Goal: Task Accomplishment & Management: Manage account settings

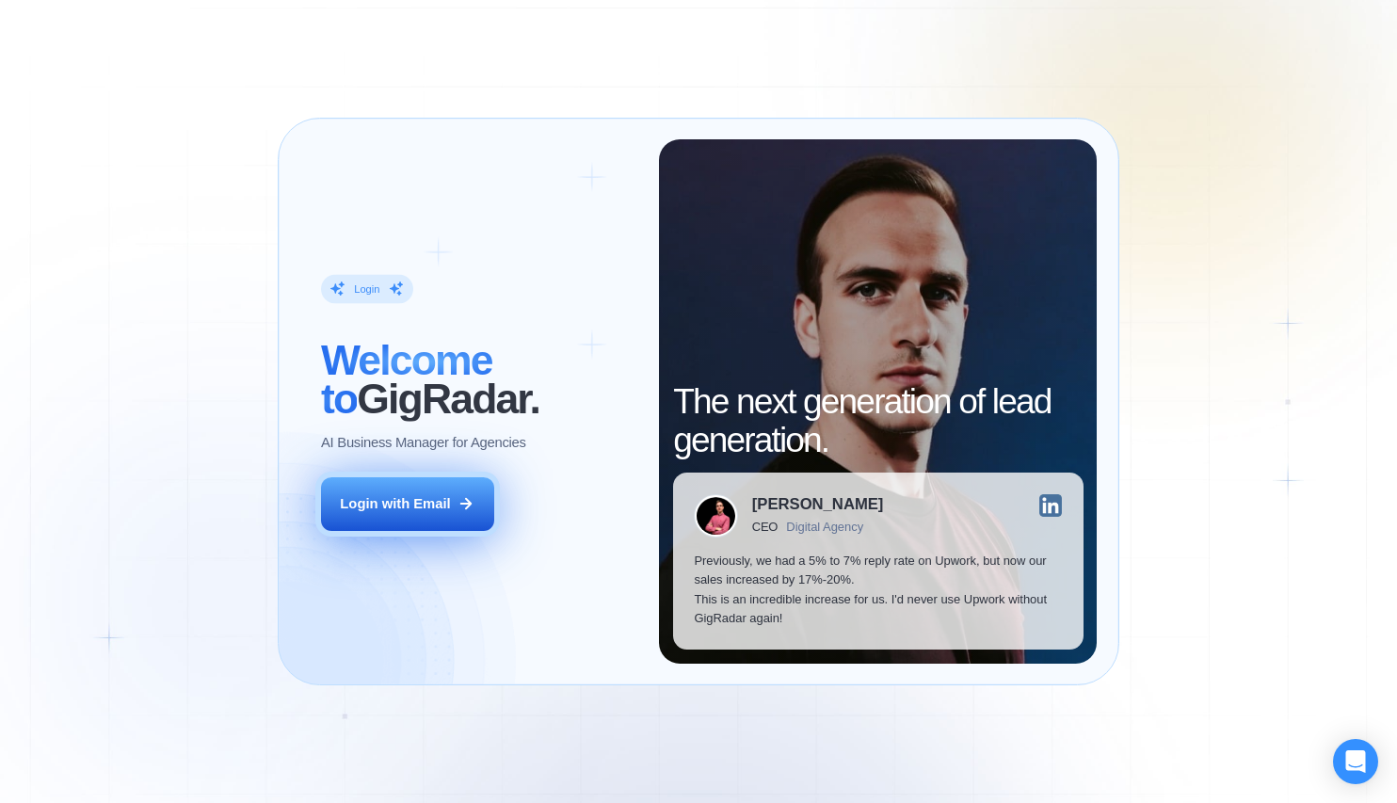
click at [365, 507] on div "Login with Email" at bounding box center [395, 503] width 110 height 19
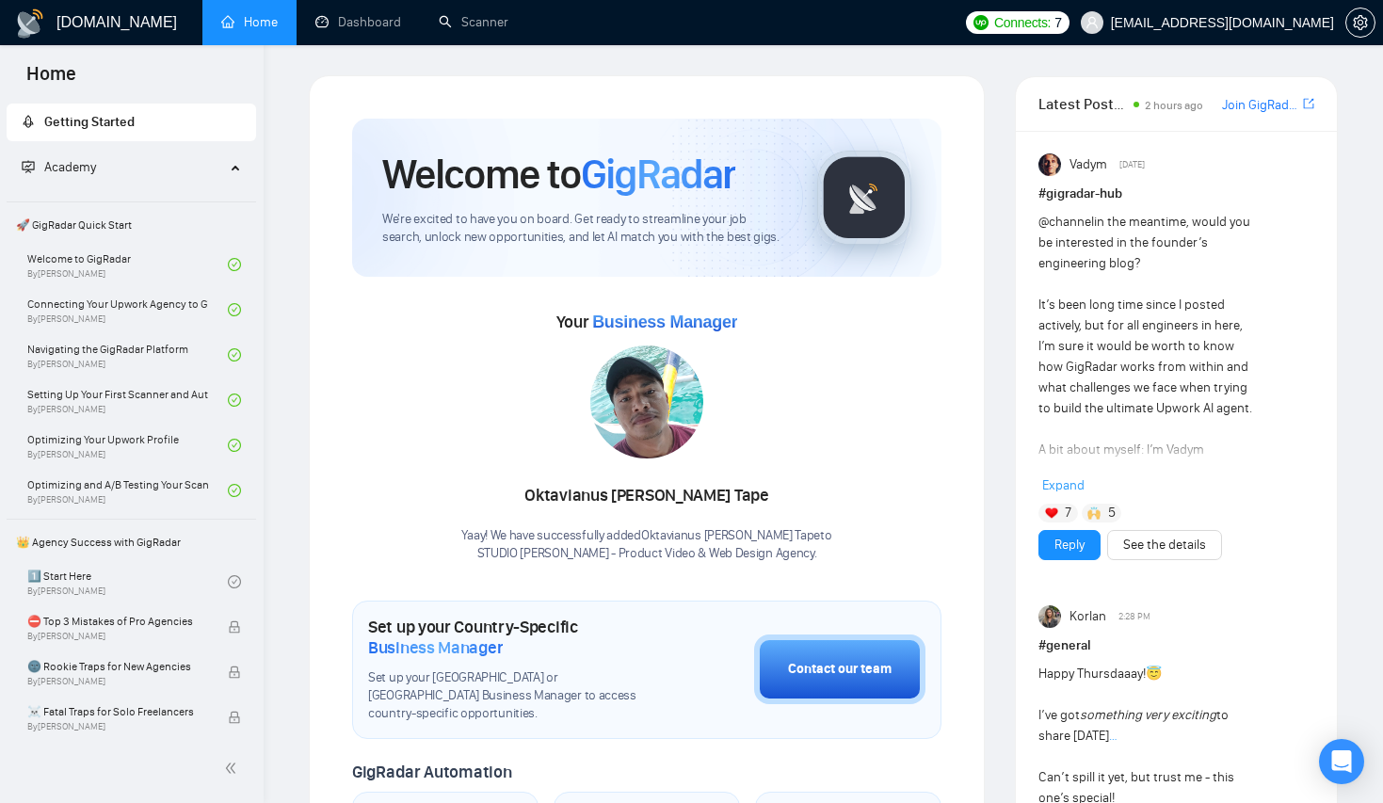
click at [1265, 302] on div "@channel in the meantime, would you be interested in the founder’s engineering …" at bounding box center [1176, 354] width 276 height 284
click at [105, 168] on span "Academy" at bounding box center [123, 168] width 203 height 38
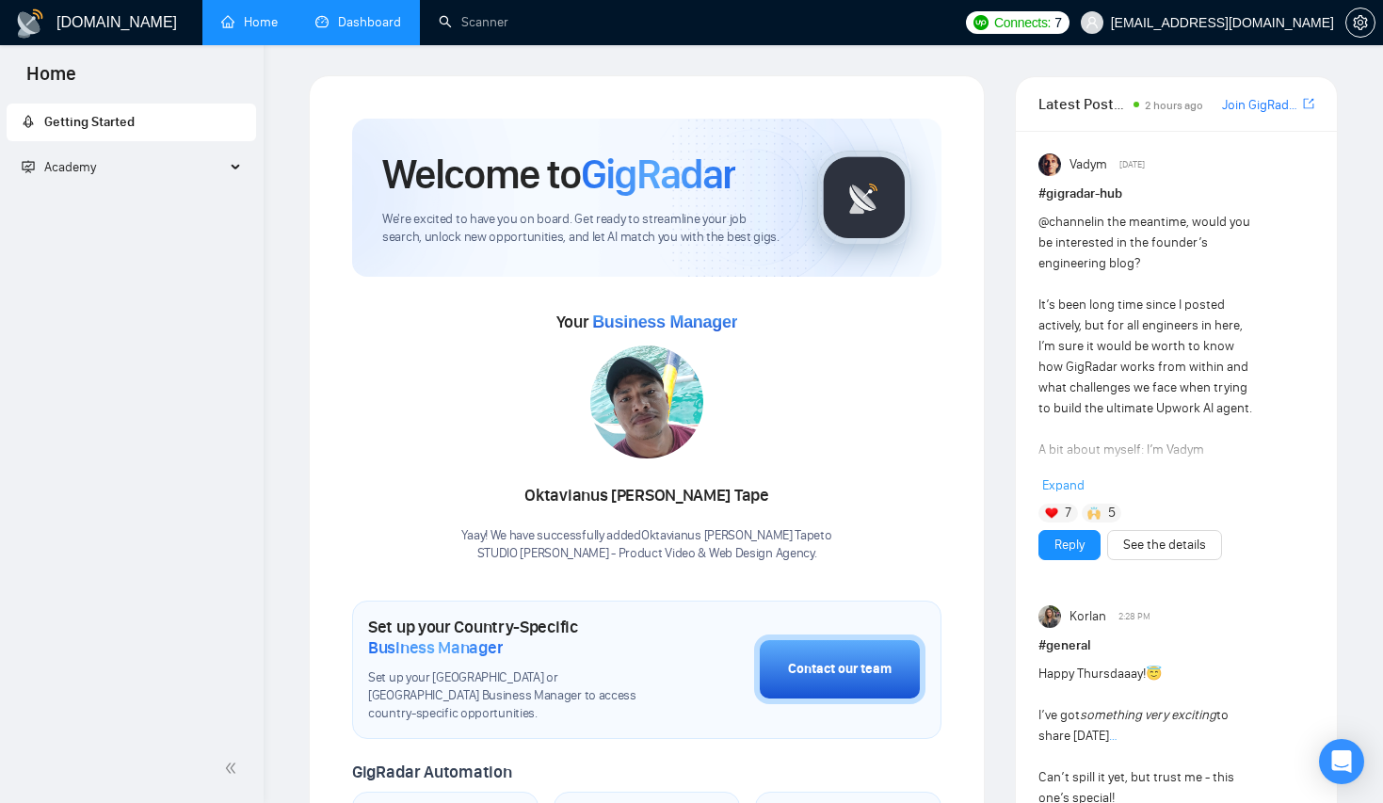
click at [328, 14] on link "Dashboard" at bounding box center [358, 22] width 86 height 16
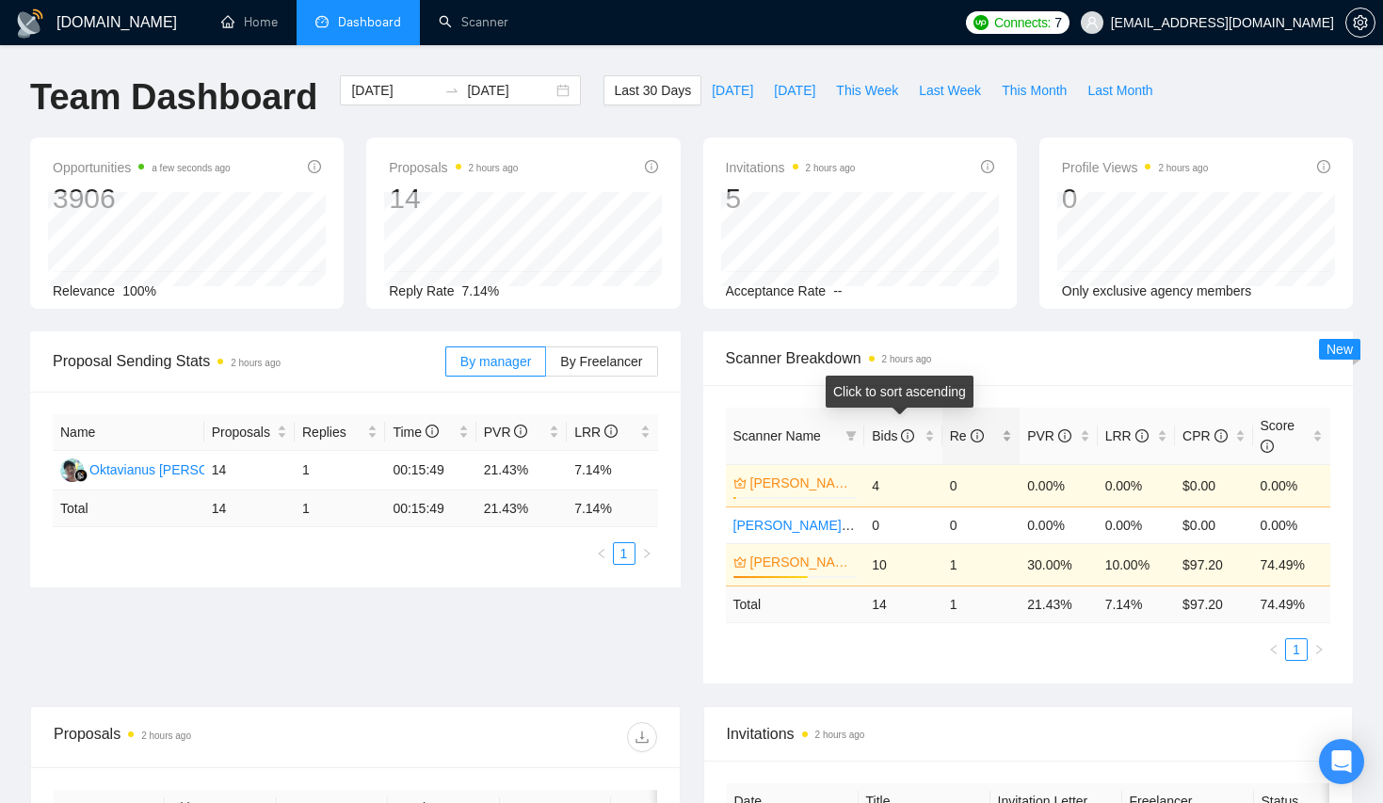
click at [952, 430] on span "Re" at bounding box center [967, 435] width 34 height 15
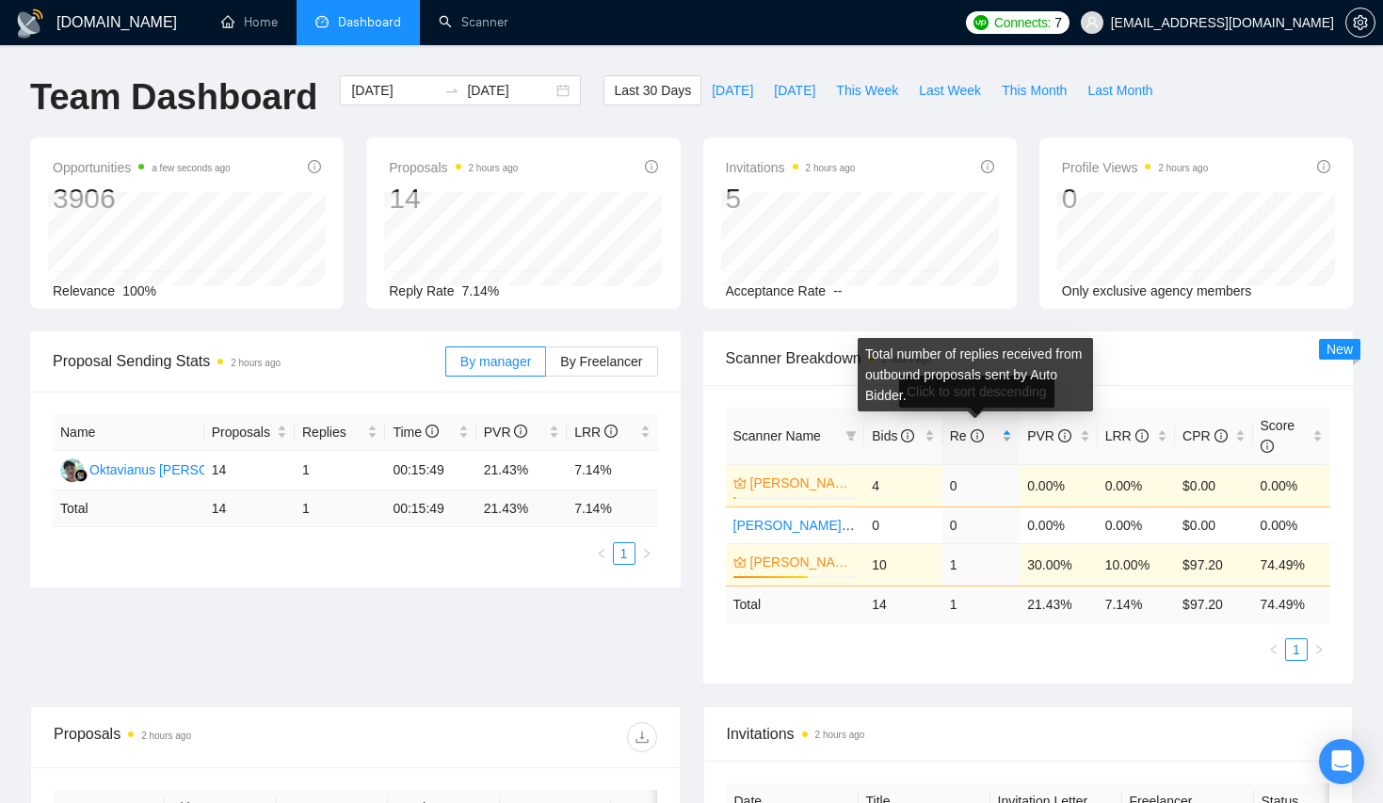
click at [970, 430] on icon "info-circle" at bounding box center [976, 435] width 13 height 13
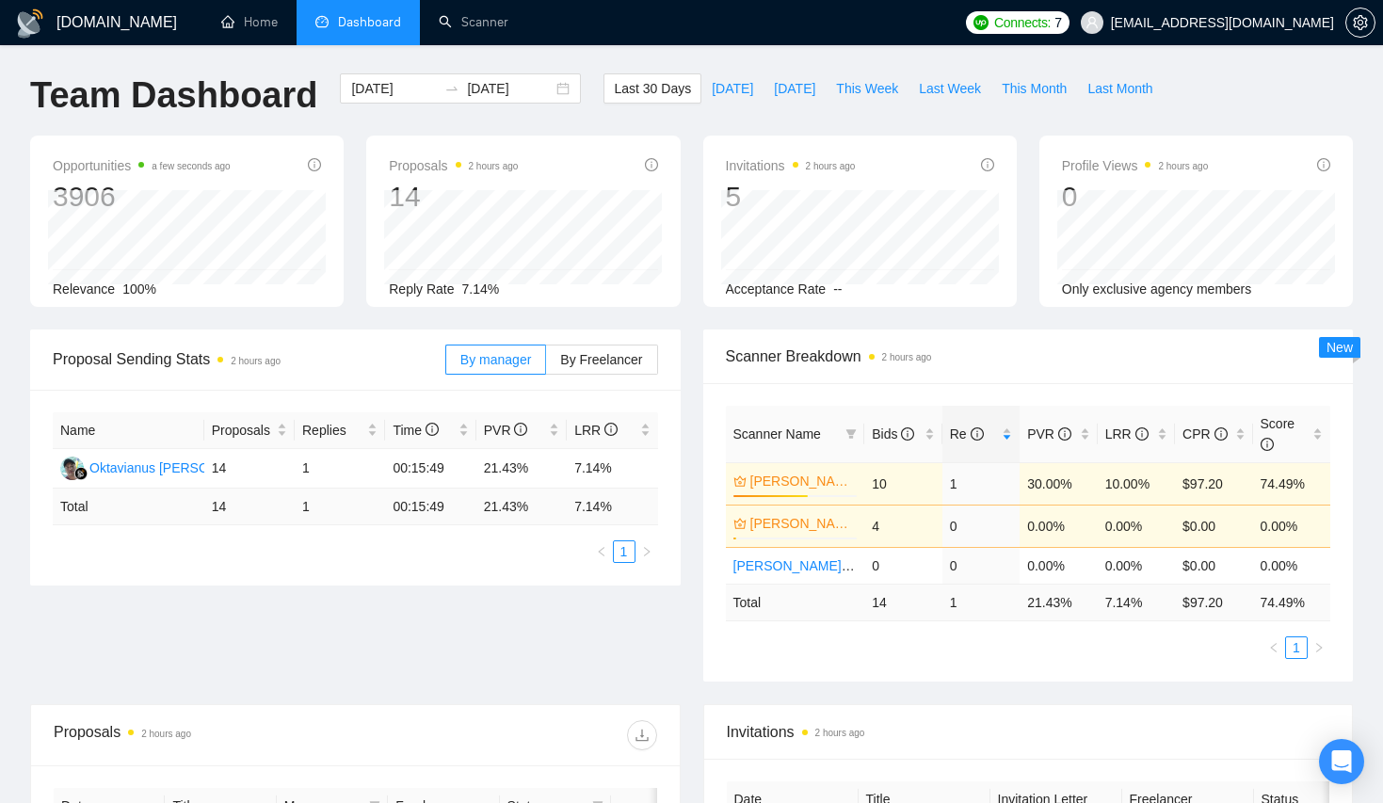
scroll to position [840, 0]
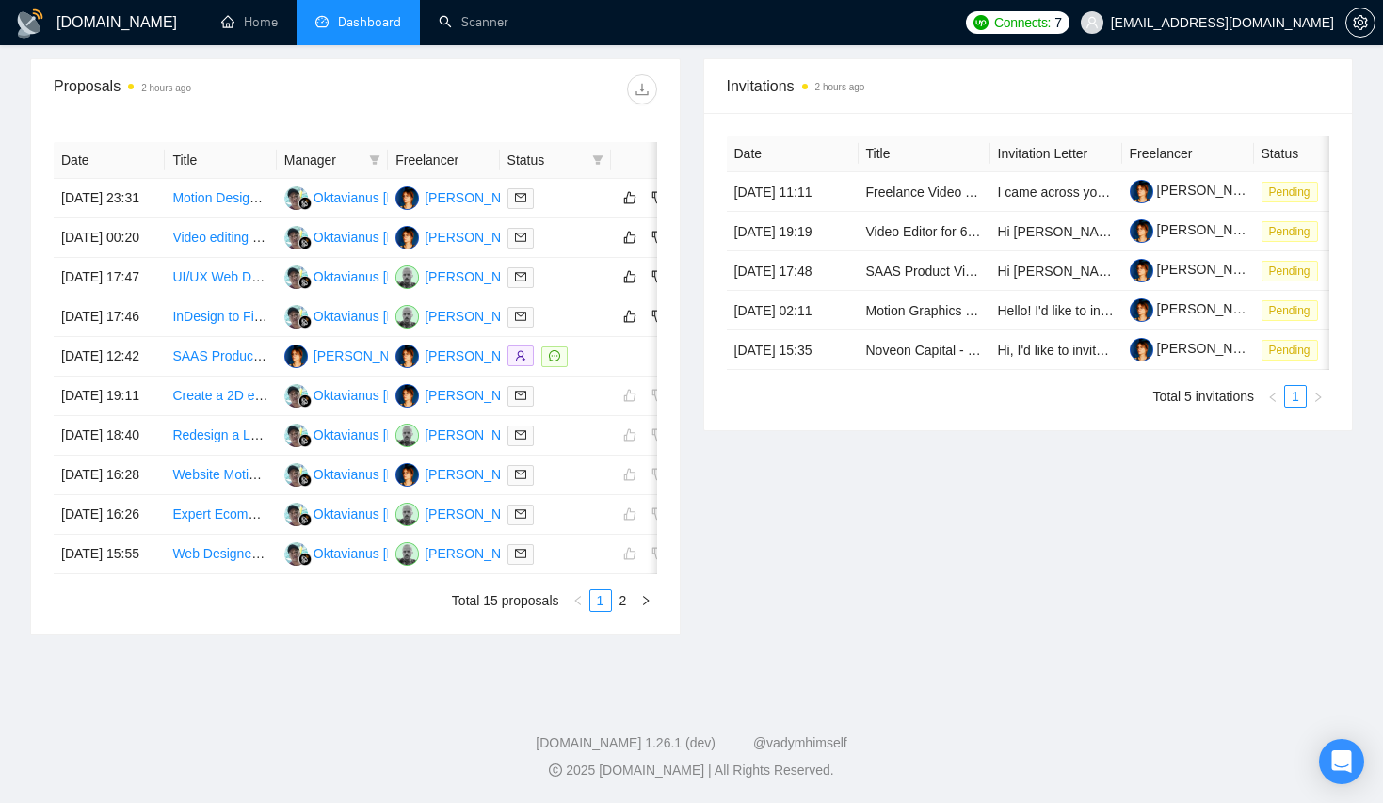
click at [846, 636] on div "Proposals 2 hours ago Date Title Manager Freelancer Status 04 Oct, 2025 23:31 M…" at bounding box center [691, 357] width 1345 height 599
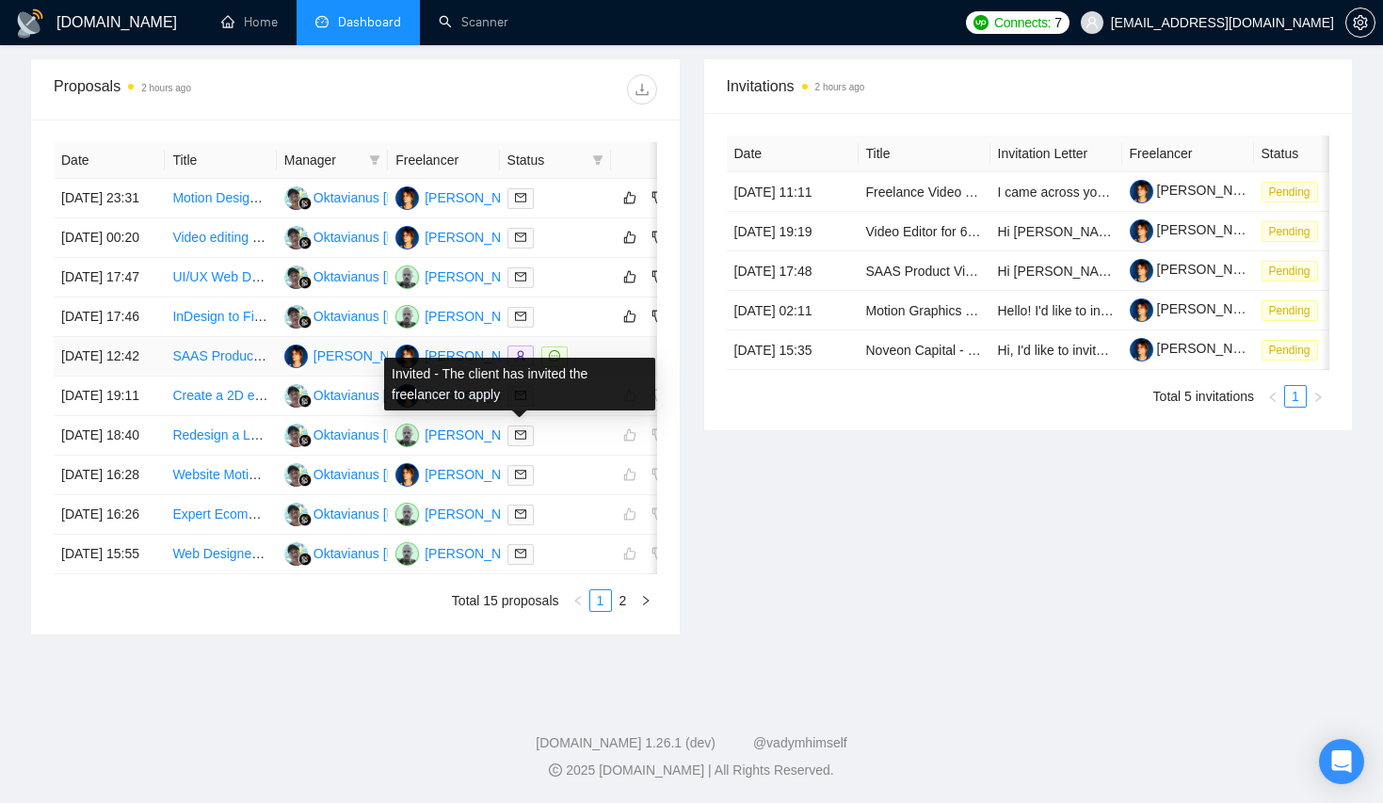
scroll to position [432, 0]
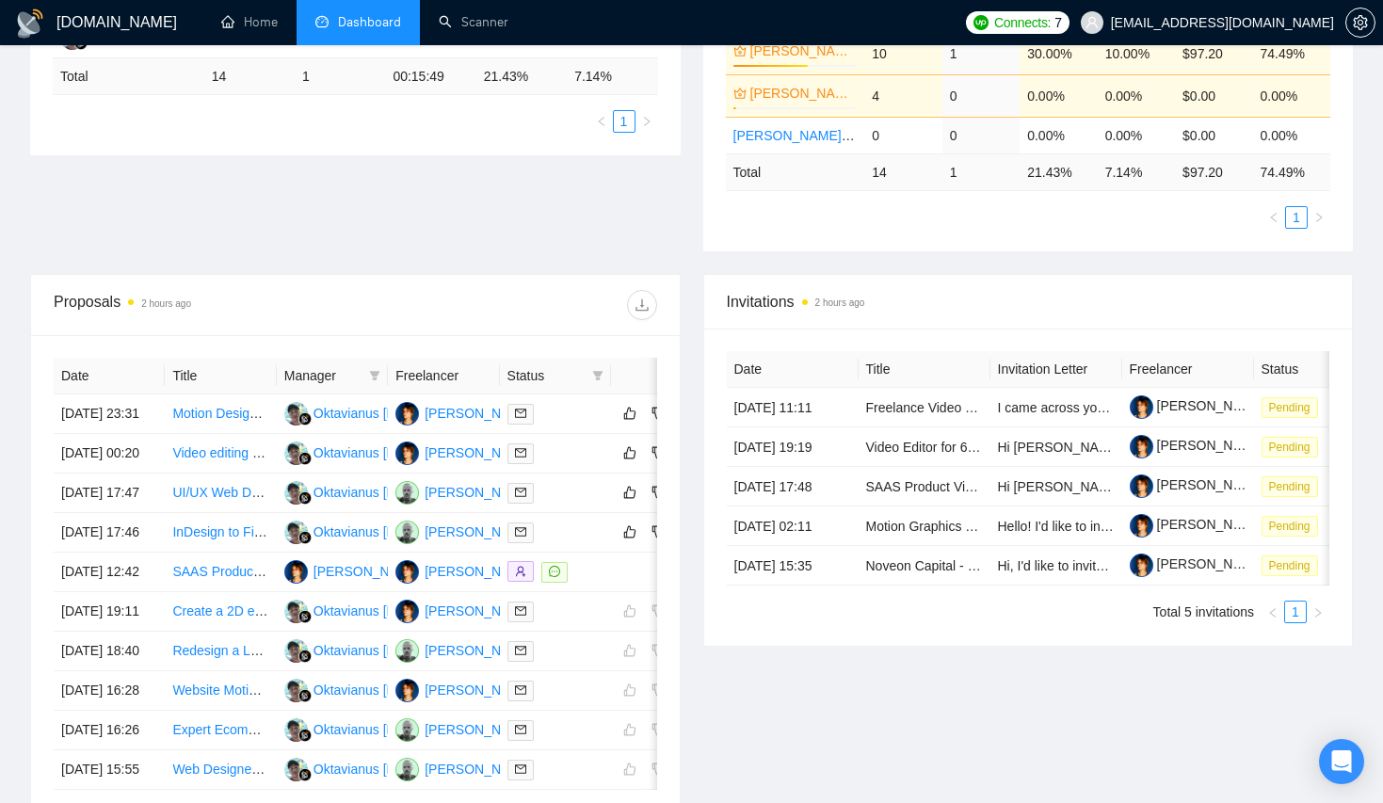
click at [446, 278] on div "Proposals 2 hours ago" at bounding box center [355, 305] width 603 height 60
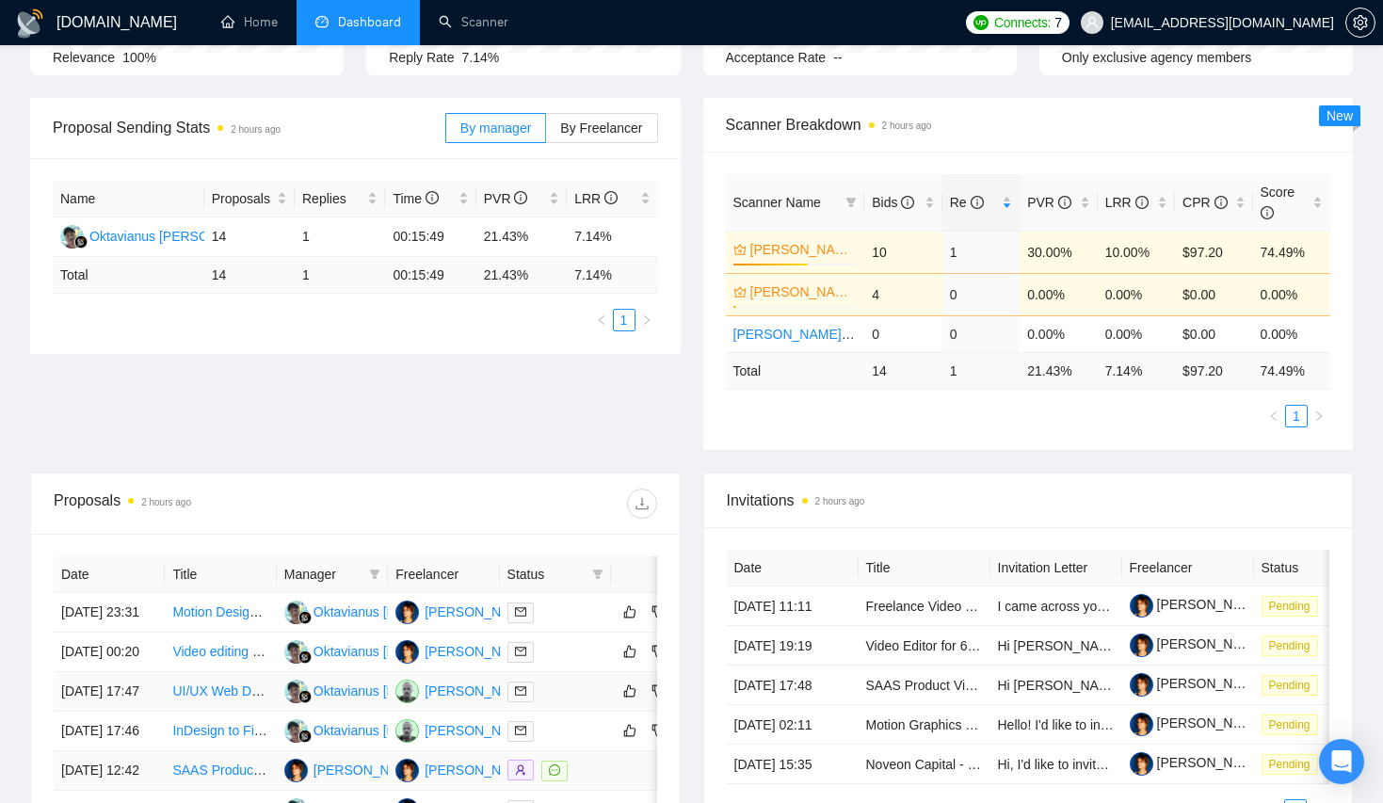
scroll to position [0, 0]
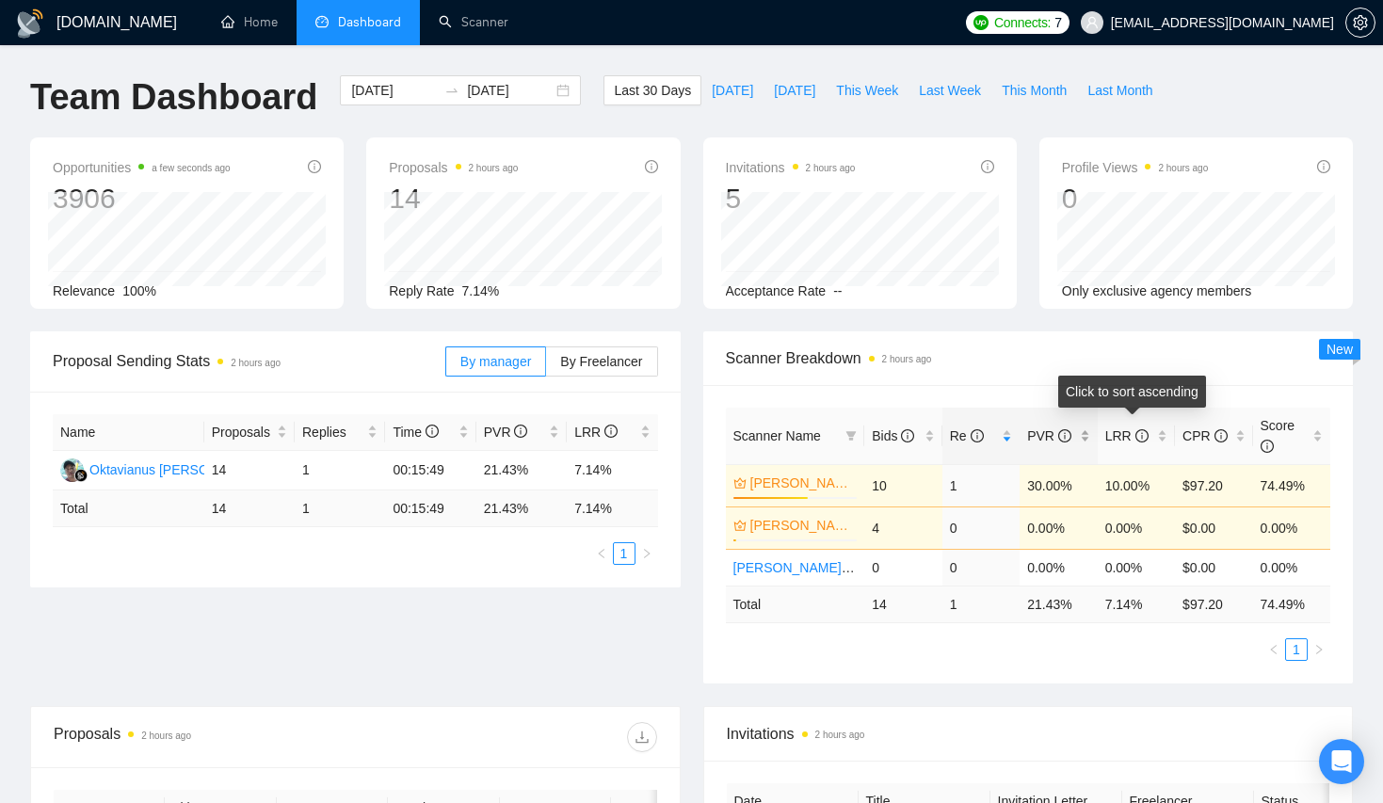
click at [1066, 436] on icon "info-circle" at bounding box center [1064, 435] width 13 height 13
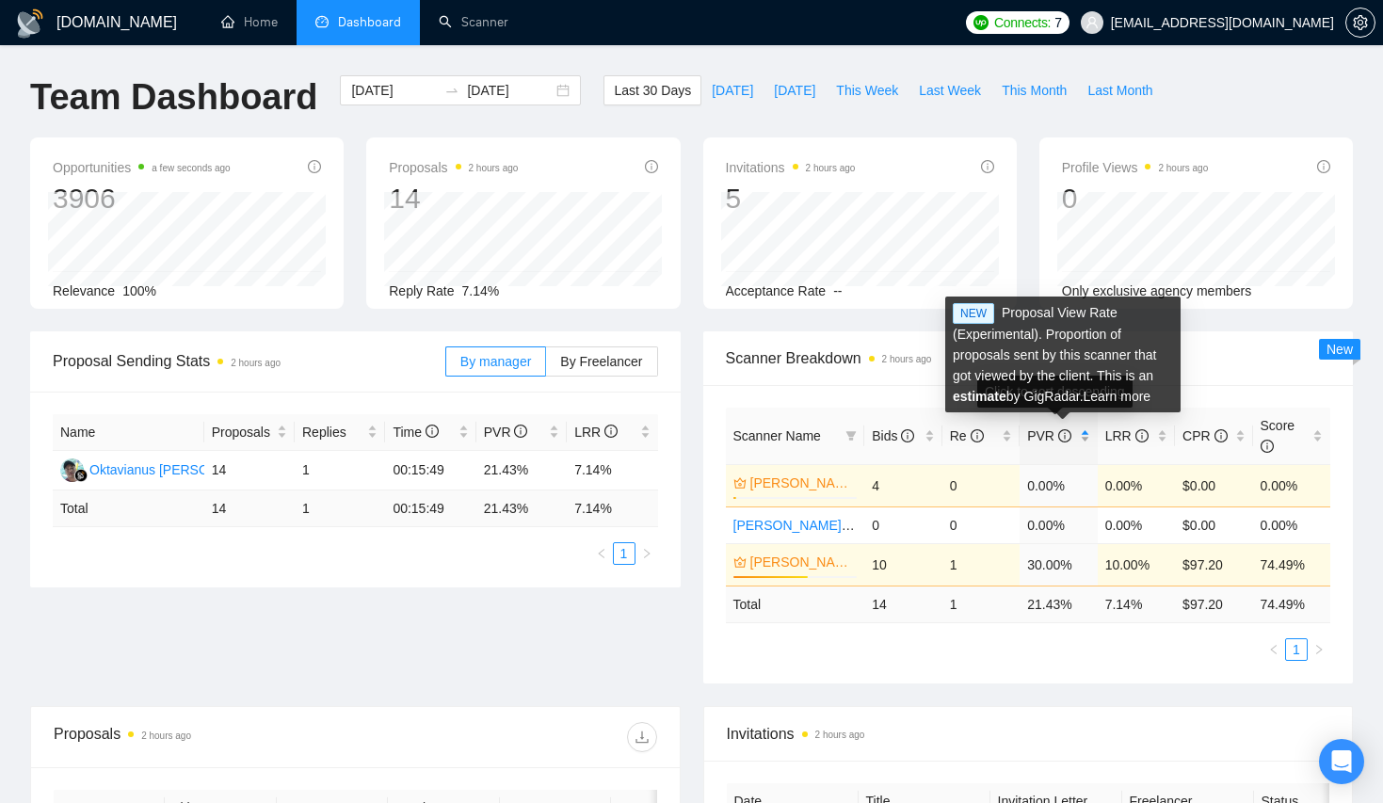
click at [1066, 435] on icon "info-circle" at bounding box center [1064, 435] width 13 height 13
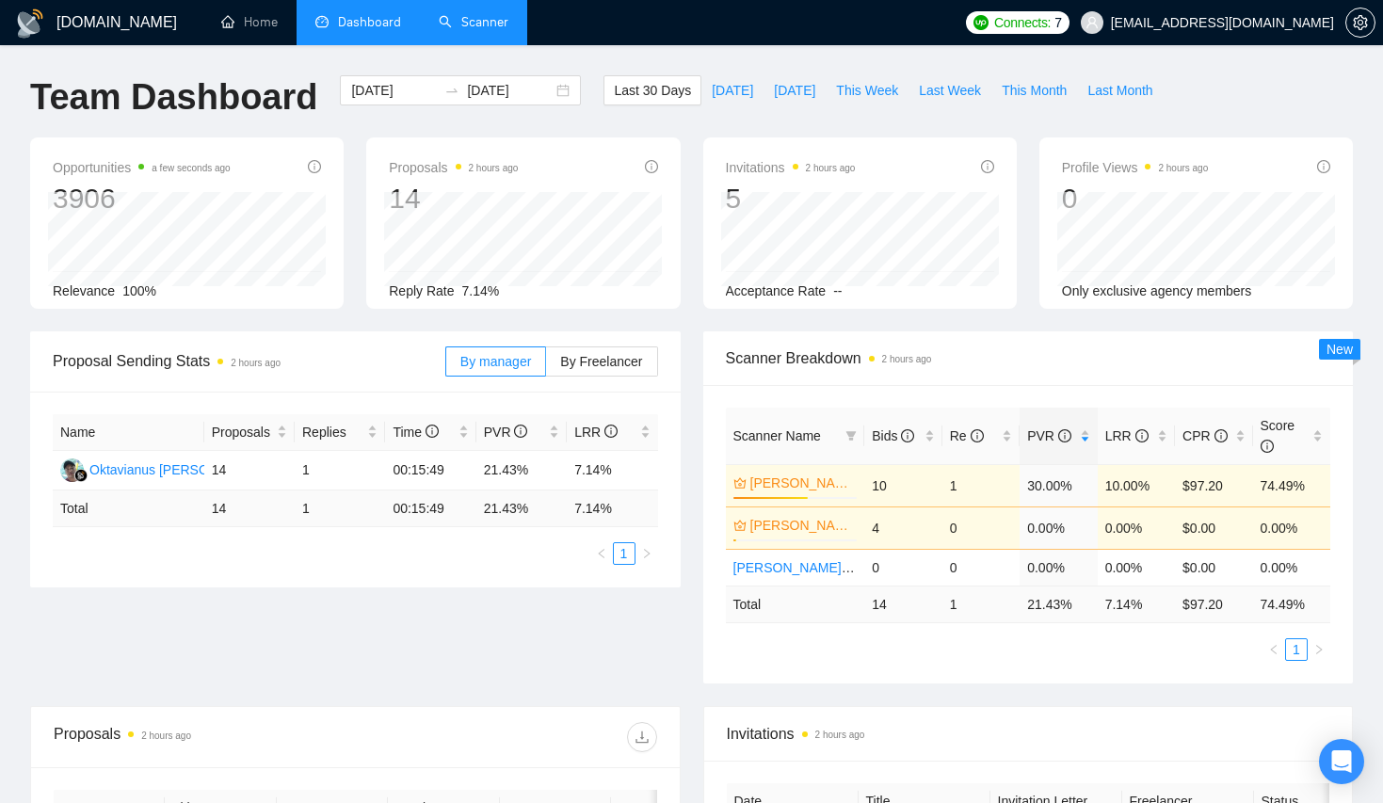
click at [451, 30] on link "Scanner" at bounding box center [474, 22] width 70 height 16
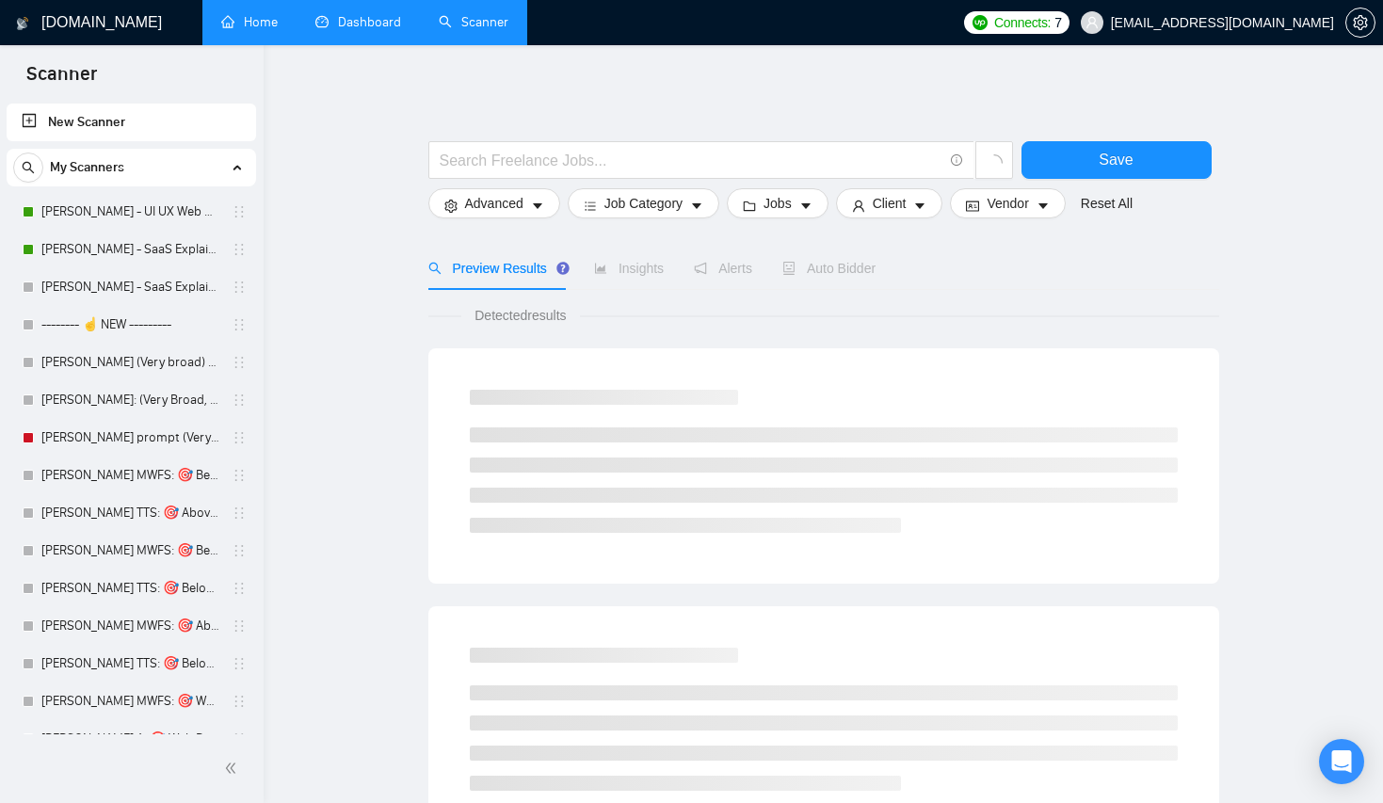
click at [232, 22] on link "Home" at bounding box center [249, 22] width 56 height 16
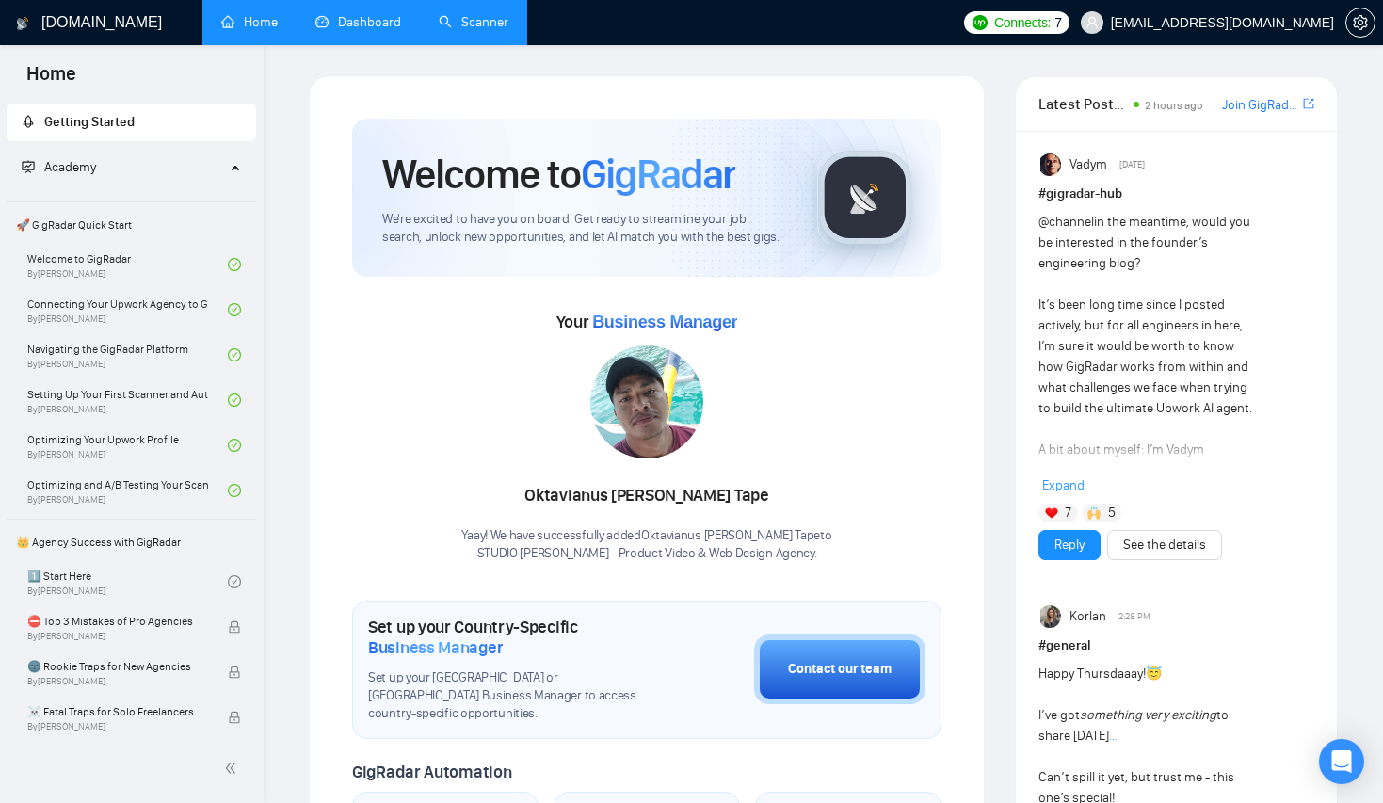
click at [1204, 109] on div "2 hours ago" at bounding box center [1174, 104] width 64 height 24
click at [1241, 108] on link "Join GigRadar Slack Community" at bounding box center [1260, 105] width 77 height 21
click at [1313, 241] on div "@channel in the meantime, would you be interested in the founder’s engineering …" at bounding box center [1176, 354] width 276 height 284
click at [1370, 14] on button "button" at bounding box center [1360, 23] width 30 height 30
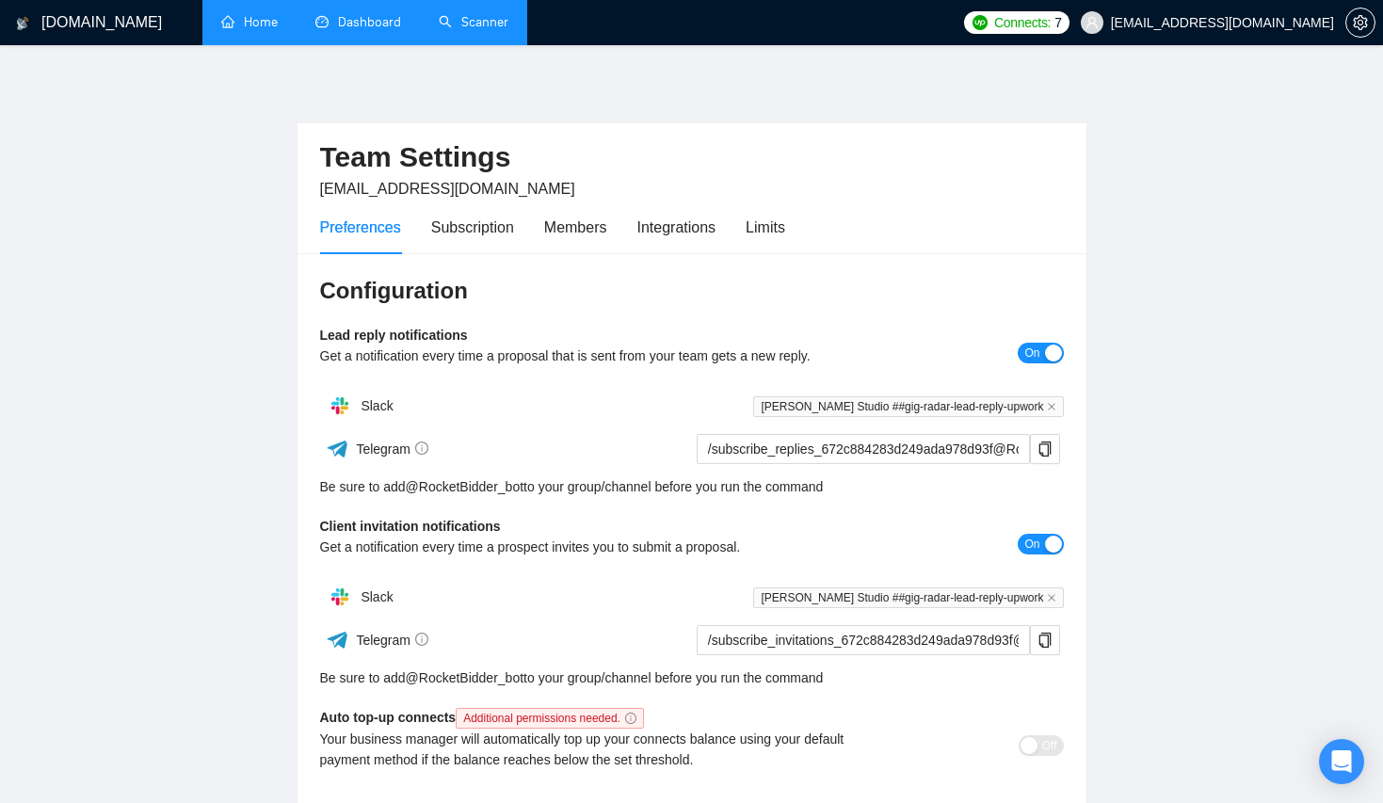
click at [794, 225] on div "Preferences Subscription Members Integrations Limits" at bounding box center [691, 227] width 743 height 54
click at [669, 232] on div "Integrations" at bounding box center [676, 228] width 79 height 24
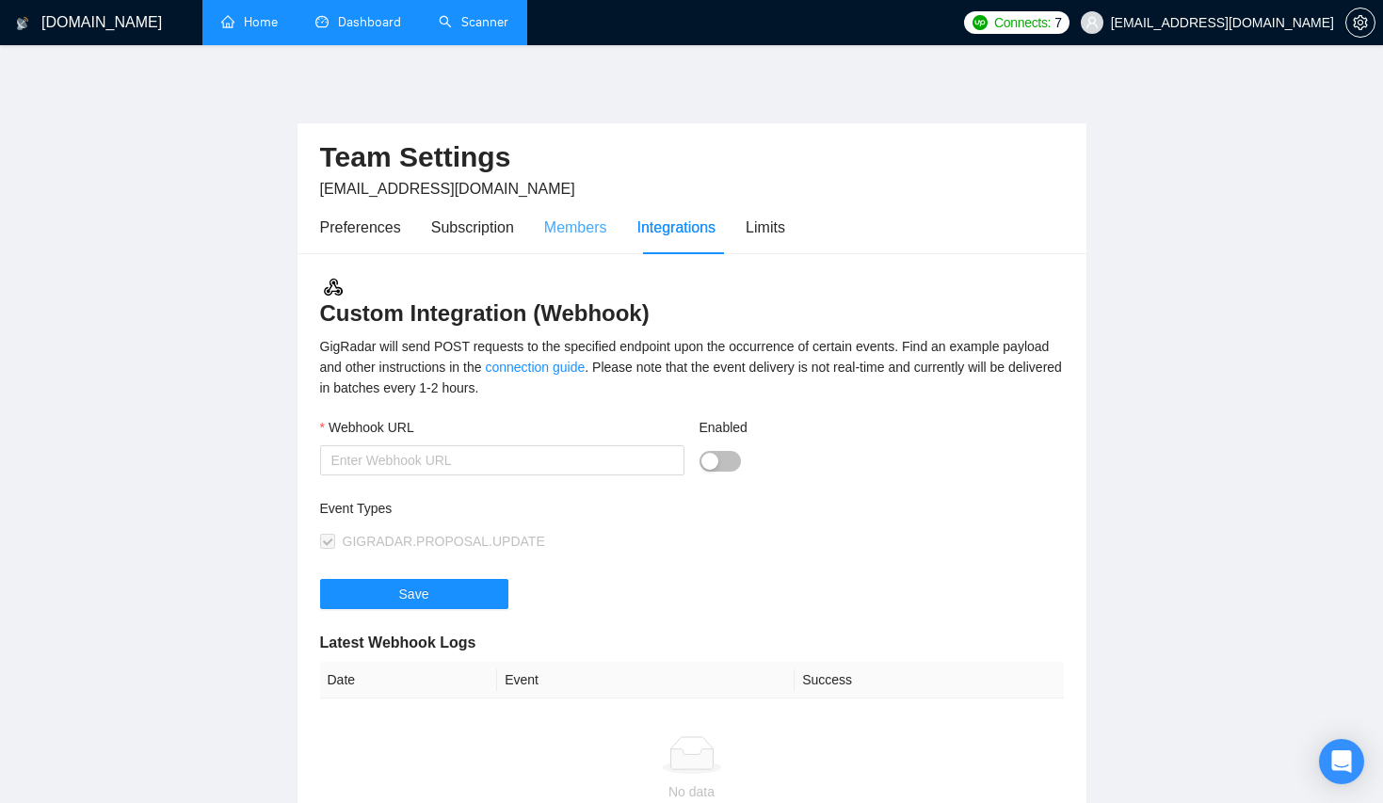
click at [574, 238] on div "Members" at bounding box center [575, 227] width 63 height 54
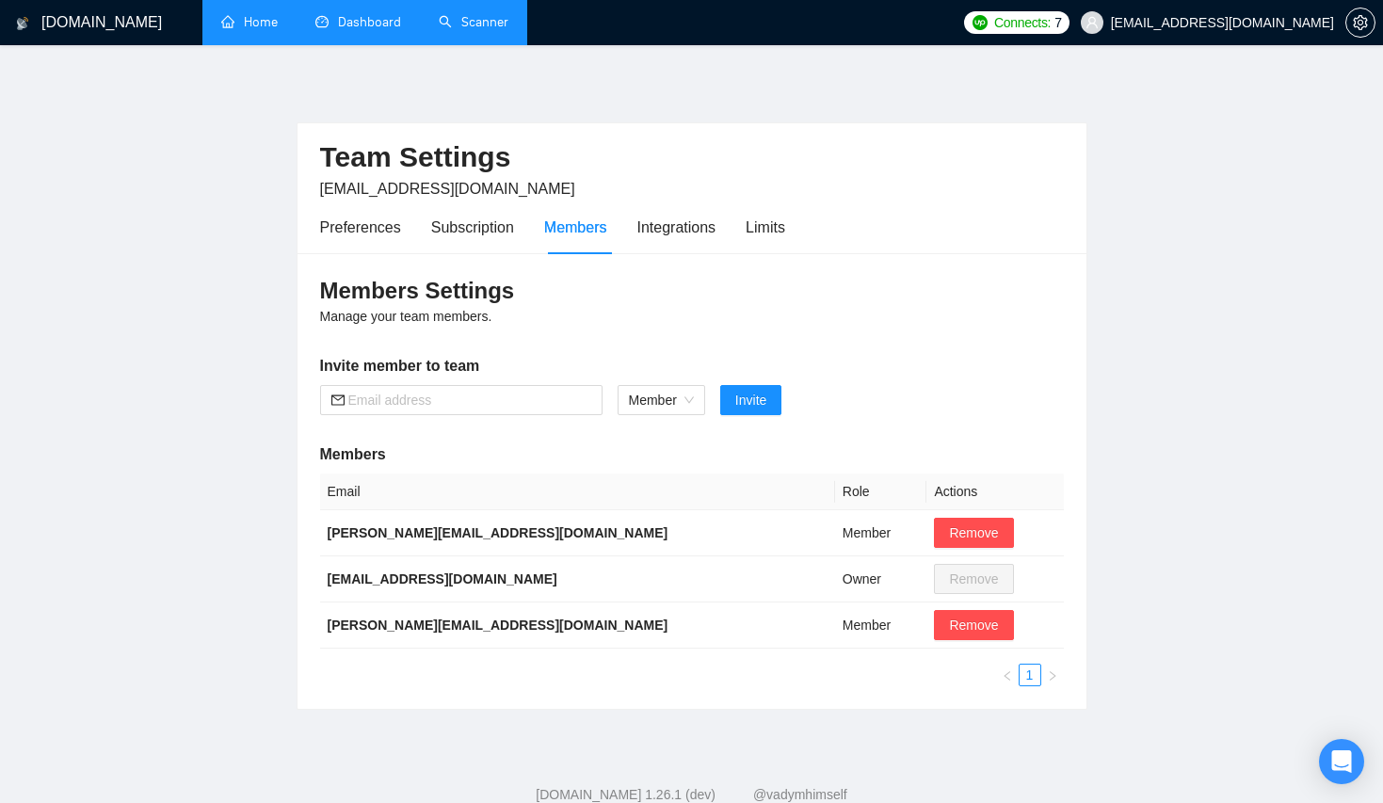
click at [808, 232] on div "Preferences Subscription Members Integrations Limits" at bounding box center [691, 227] width 743 height 54
click at [447, 239] on div "Subscription" at bounding box center [472, 227] width 83 height 54
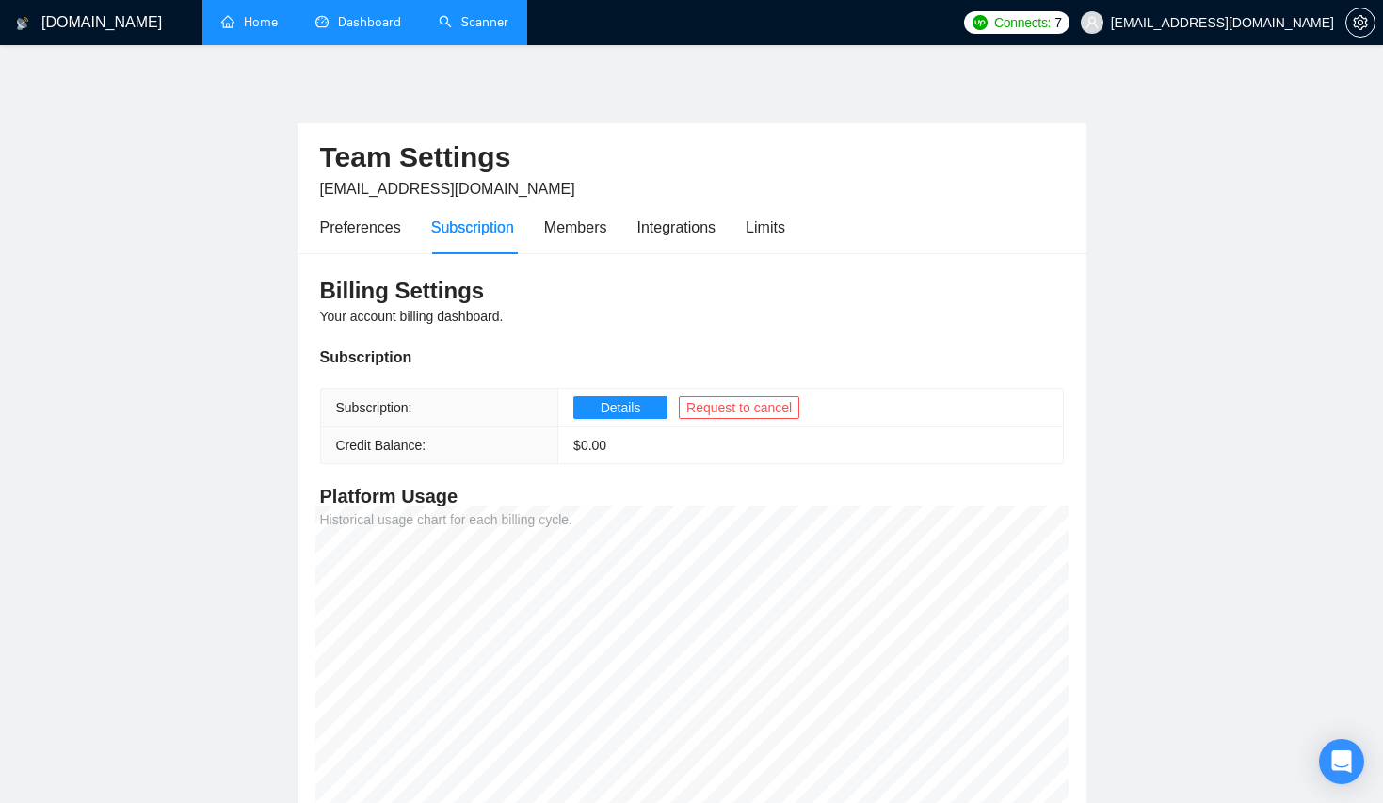
click at [297, 214] on div "Team Settings zlazhena@gmail.com Preferences Subscription Members Integrations …" at bounding box center [691, 188] width 789 height 131
click at [329, 224] on div "Preferences" at bounding box center [360, 228] width 81 height 24
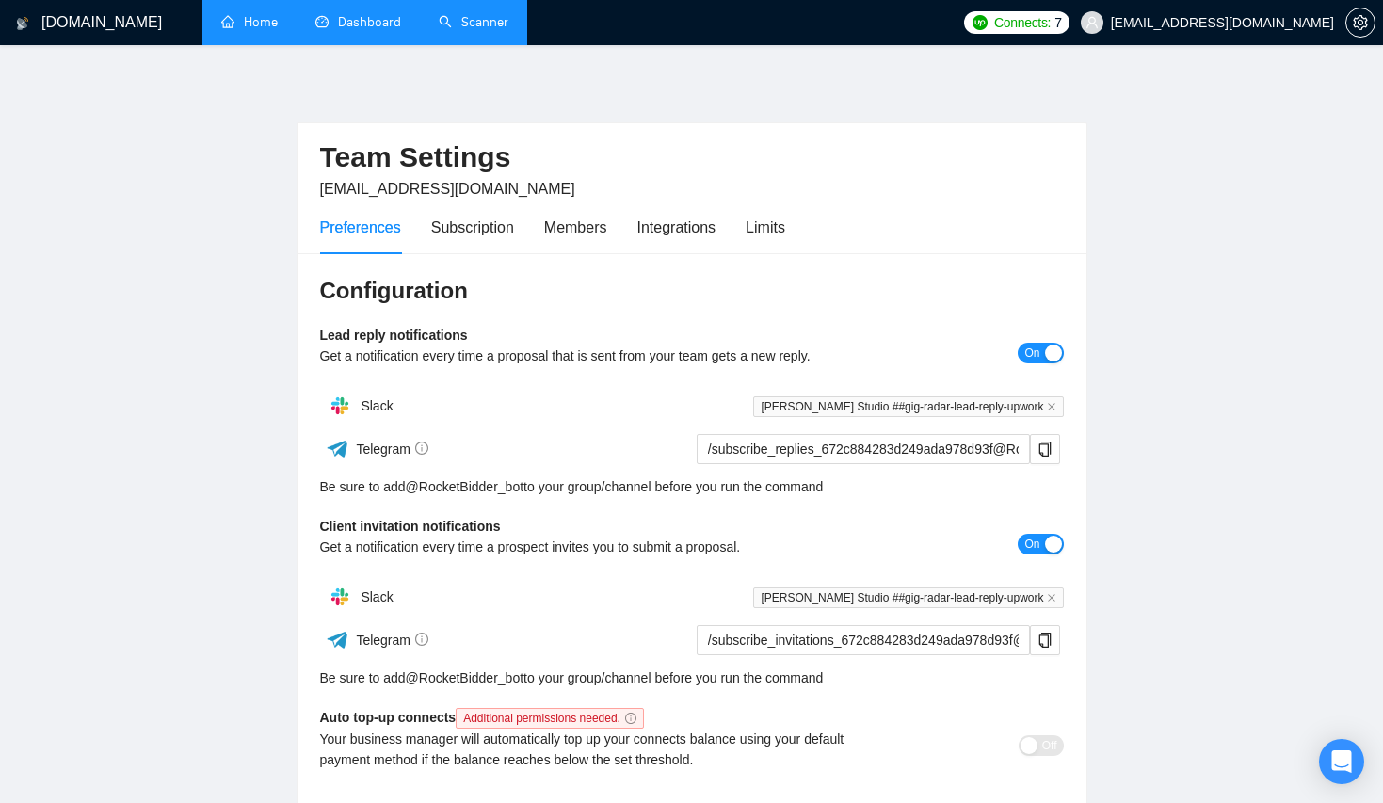
click at [236, 24] on link "Home" at bounding box center [249, 22] width 56 height 16
